Goal: Task Accomplishment & Management: Use online tool/utility

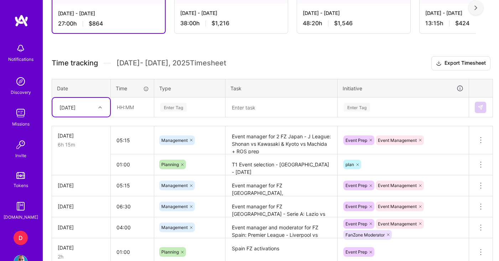
scroll to position [215, 0]
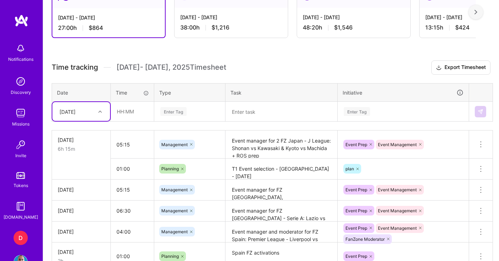
click at [254, 118] on textarea at bounding box center [281, 112] width 110 height 19
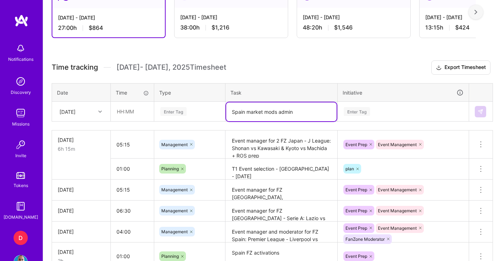
type textarea "Spain market mods admin"
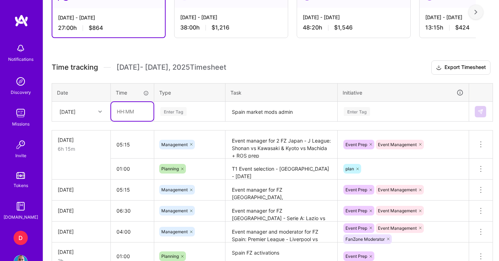
click at [122, 111] on input "text" at bounding box center [132, 111] width 42 height 19
type input "01:00"
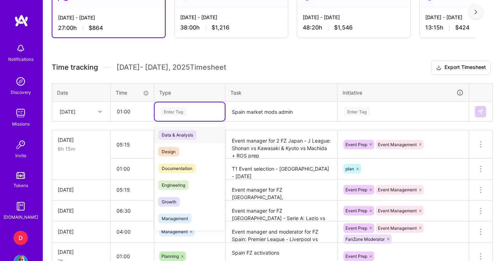
click at [171, 110] on div "Enter Tag" at bounding box center [173, 111] width 26 height 11
click at [181, 217] on span "Management" at bounding box center [174, 219] width 33 height 10
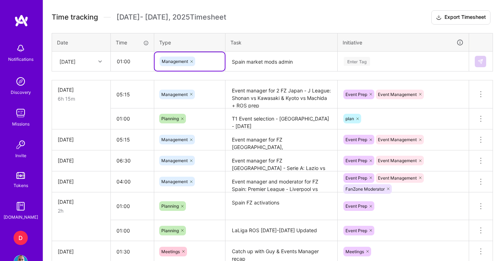
scroll to position [269, 0]
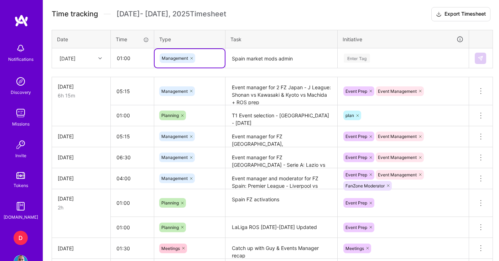
click at [191, 57] on icon at bounding box center [192, 58] width 4 height 4
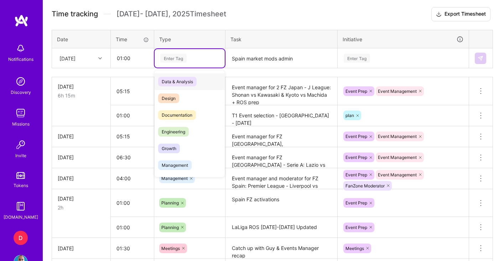
click at [190, 58] on div "Enter Tag" at bounding box center [190, 58] width 60 height 9
click at [171, 168] on span "Management" at bounding box center [174, 166] width 33 height 10
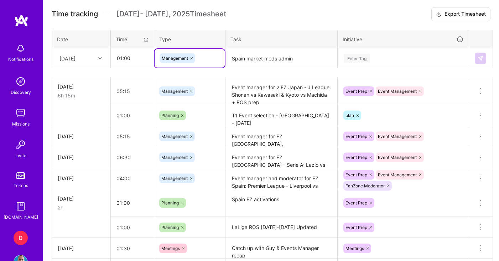
click at [381, 61] on div "Enter Tag" at bounding box center [403, 58] width 120 height 9
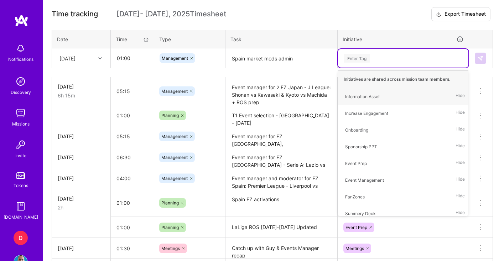
click at [380, 55] on div "Enter Tag" at bounding box center [403, 58] width 120 height 9
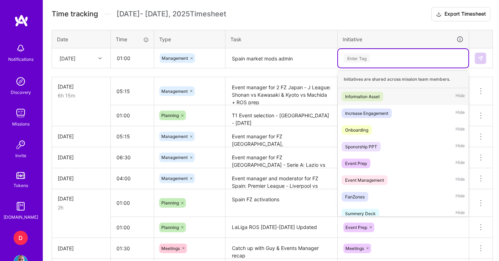
click at [380, 55] on div "Enter Tag" at bounding box center [403, 58] width 120 height 9
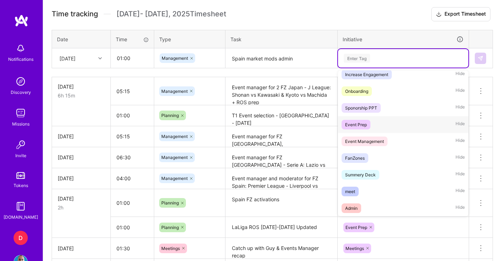
scroll to position [45, 0]
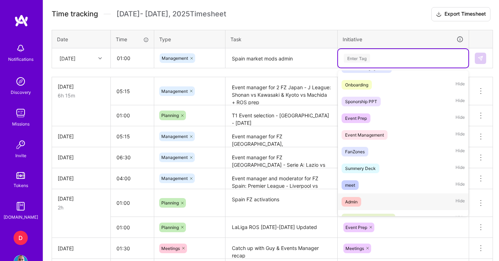
click at [354, 204] on div "Admin" at bounding box center [351, 201] width 12 height 7
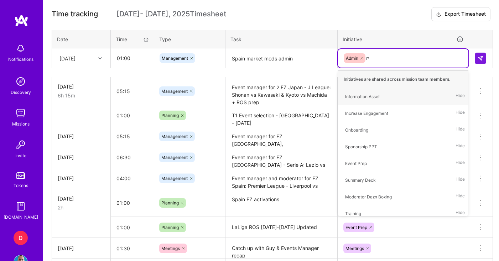
type input "r"
type input "eve"
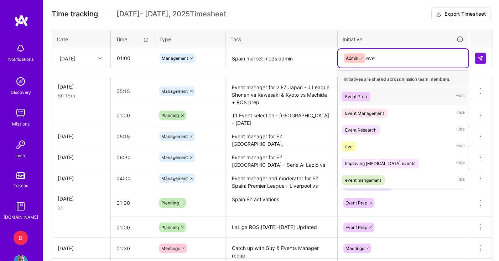
click at [366, 98] on div "Event Prep" at bounding box center [356, 96] width 22 height 7
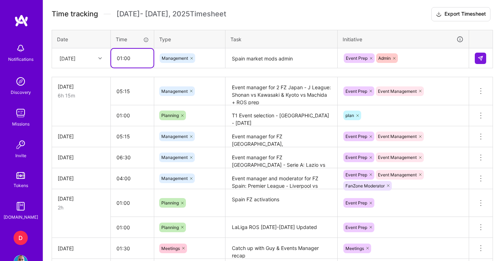
click at [124, 58] on input "01:00" at bounding box center [132, 58] width 42 height 19
type input "01:30"
click at [260, 9] on h3 "Time tracking [DATE] - [DATE] Timesheet Export Timesheet" at bounding box center [271, 14] width 439 height 14
click at [263, 10] on h3 "Time tracking [DATE] - [DATE] Timesheet Export Timesheet" at bounding box center [271, 14] width 439 height 14
click at [264, 10] on h3 "Time tracking [DATE] - [DATE] Timesheet Export Timesheet" at bounding box center [271, 14] width 439 height 14
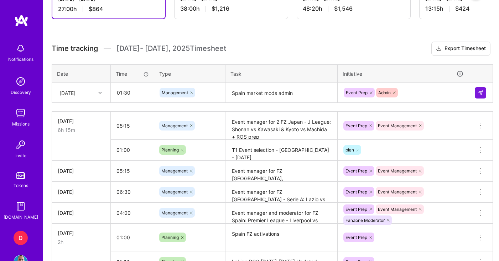
scroll to position [234, 0]
click at [478, 92] on img at bounding box center [481, 93] width 6 height 6
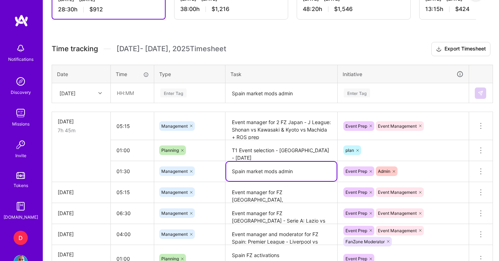
click at [235, 172] on textarea "Spain market mods admin" at bounding box center [281, 171] width 110 height 19
drag, startPoint x: 232, startPoint y: 170, endPoint x: 328, endPoint y: 169, distance: 96.2
click at [328, 169] on textarea "Spain market mods admin" at bounding box center [281, 171] width 110 height 19
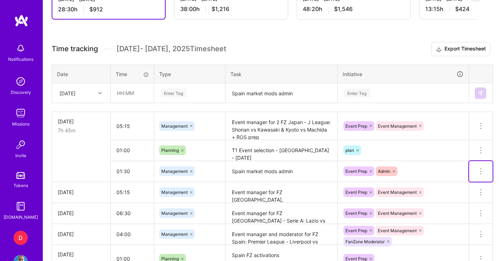
click at [480, 171] on icon at bounding box center [481, 171] width 9 height 9
click at [474, 182] on button "Delete row" at bounding box center [463, 183] width 37 height 17
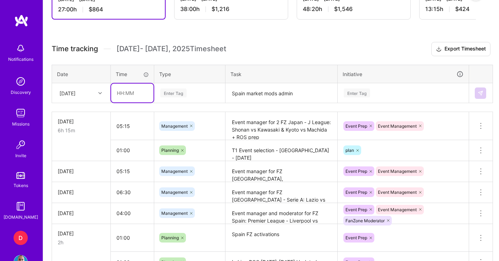
click at [127, 90] on input "text" at bounding box center [132, 93] width 42 height 19
click at [124, 95] on input "01:00" at bounding box center [132, 93] width 42 height 19
type input "01:30"
click at [191, 91] on div "Enter Tag" at bounding box center [190, 93] width 60 height 9
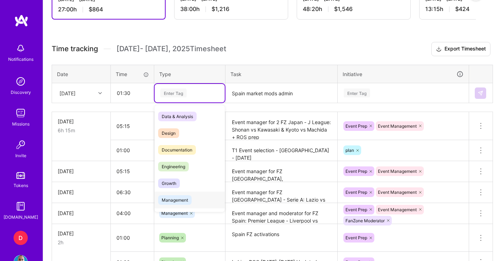
click at [185, 198] on span "Management" at bounding box center [174, 201] width 33 height 10
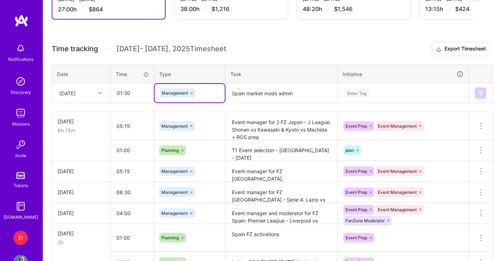
click at [270, 90] on textarea "Spain market mods admin" at bounding box center [281, 93] width 110 height 19
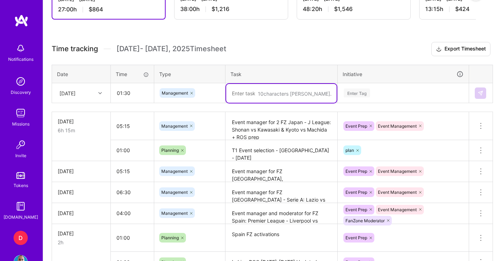
paste textarea "Spain market mods admin"
type textarea "Spain market mods admin"
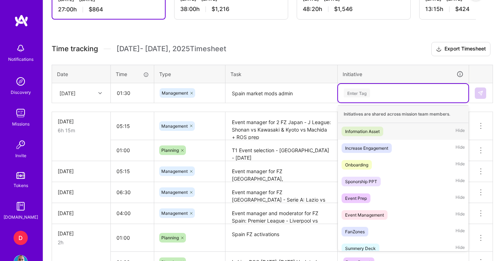
click at [402, 92] on div "Enter Tag" at bounding box center [403, 93] width 120 height 9
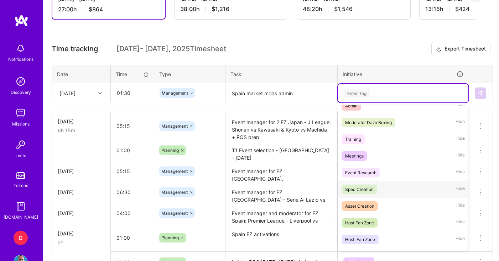
scroll to position [114, 0]
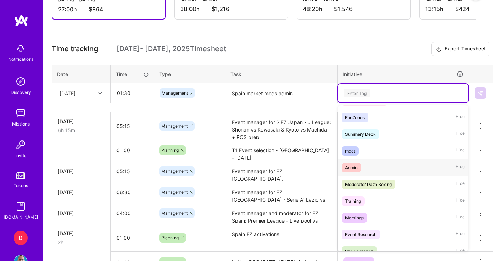
click at [355, 163] on span "Admin" at bounding box center [352, 168] width 20 height 10
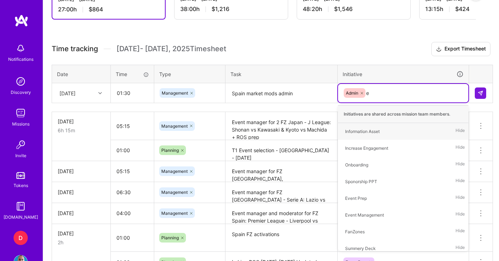
type input "ev"
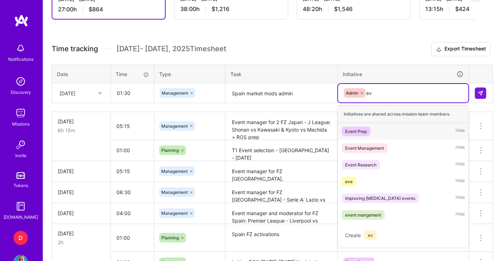
click at [364, 134] on div "Event Prep" at bounding box center [356, 131] width 22 height 7
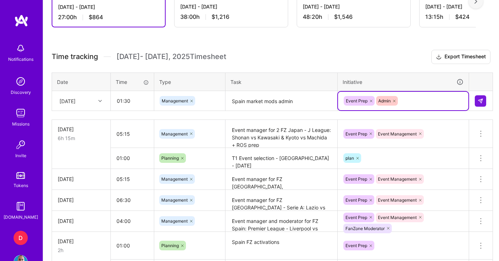
scroll to position [221, 0]
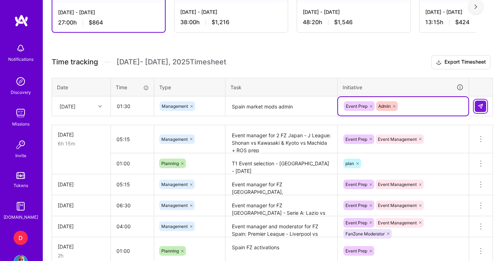
click at [481, 107] on img at bounding box center [481, 107] width 6 height 6
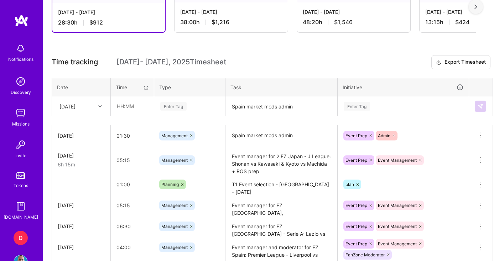
click at [306, 57] on h3 "Time tracking [DATE] - [DATE] Timesheet Export Timesheet" at bounding box center [271, 62] width 439 height 14
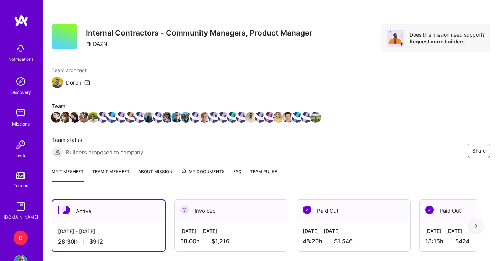
scroll to position [0, 0]
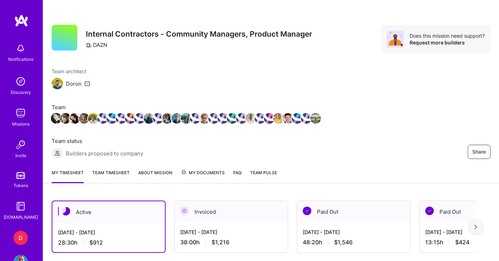
click at [355, 156] on div "Share" at bounding box center [410, 152] width 160 height 14
click at [325, 249] on div "[DATE] - [DATE] 48:20 h $1,546" at bounding box center [353, 237] width 113 height 29
